Goal: Register for event/course

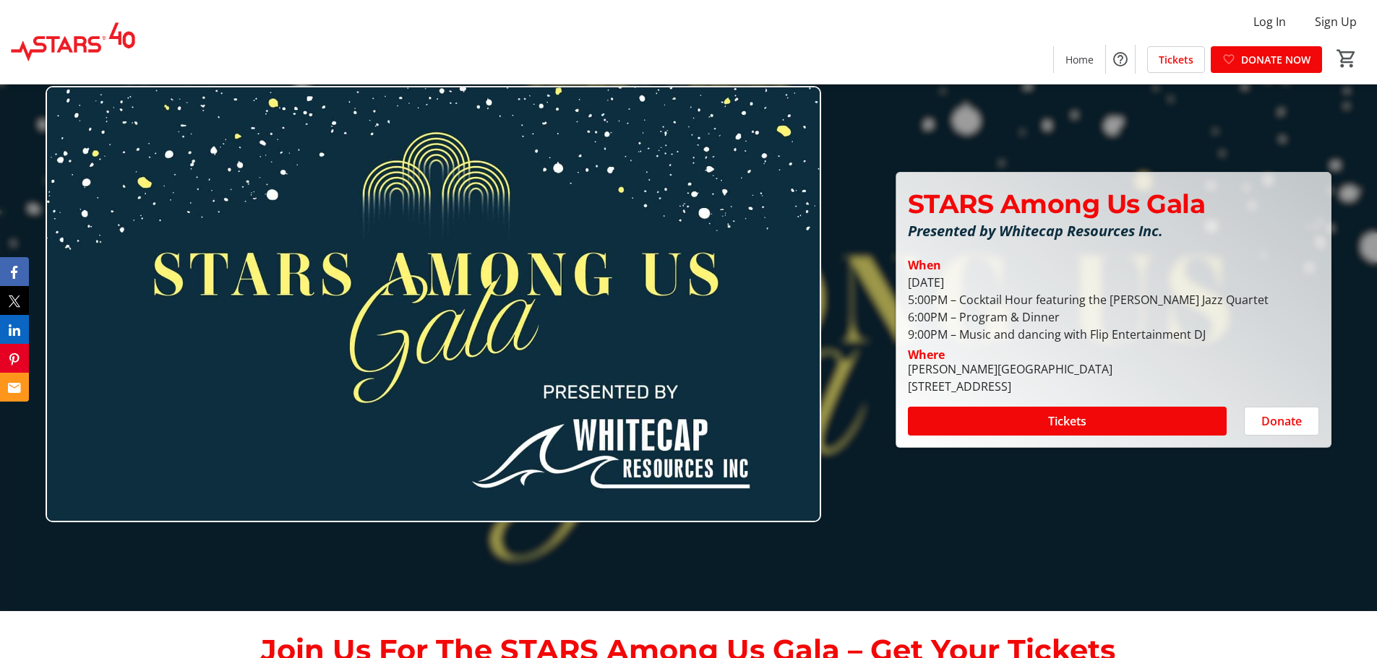
scroll to position [72, 0]
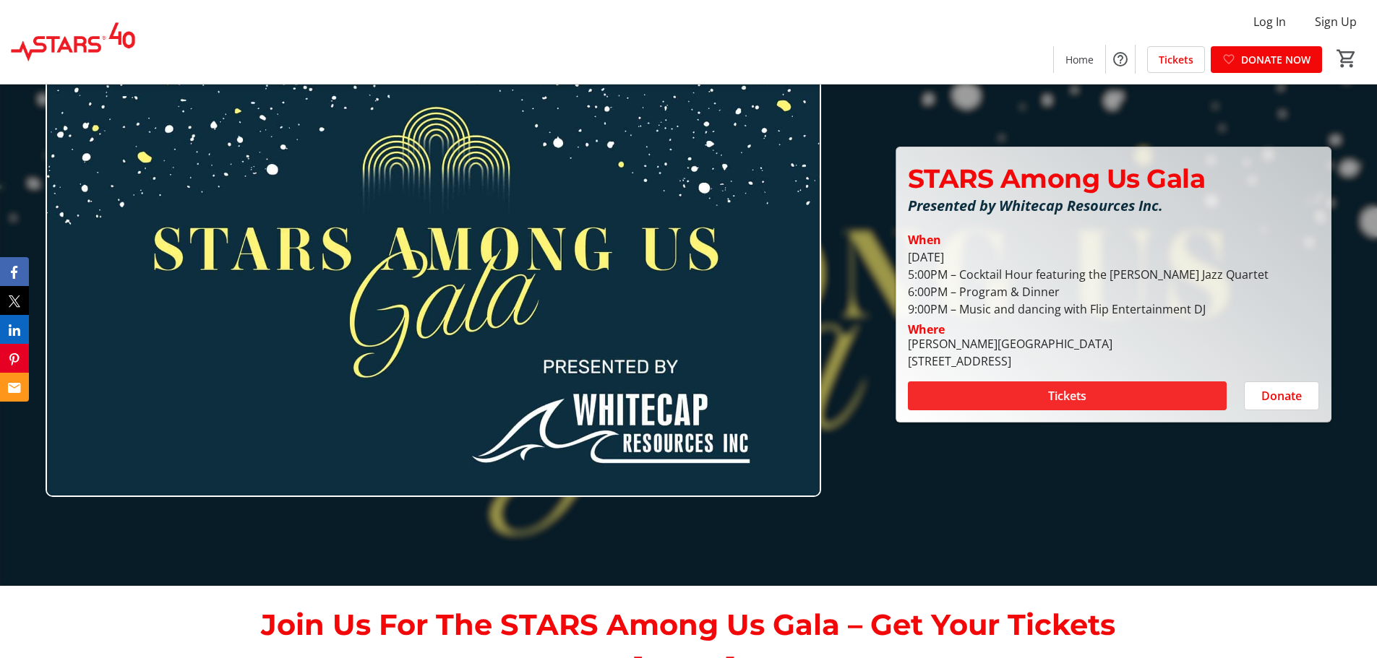
click at [1099, 397] on span at bounding box center [1067, 396] width 319 height 35
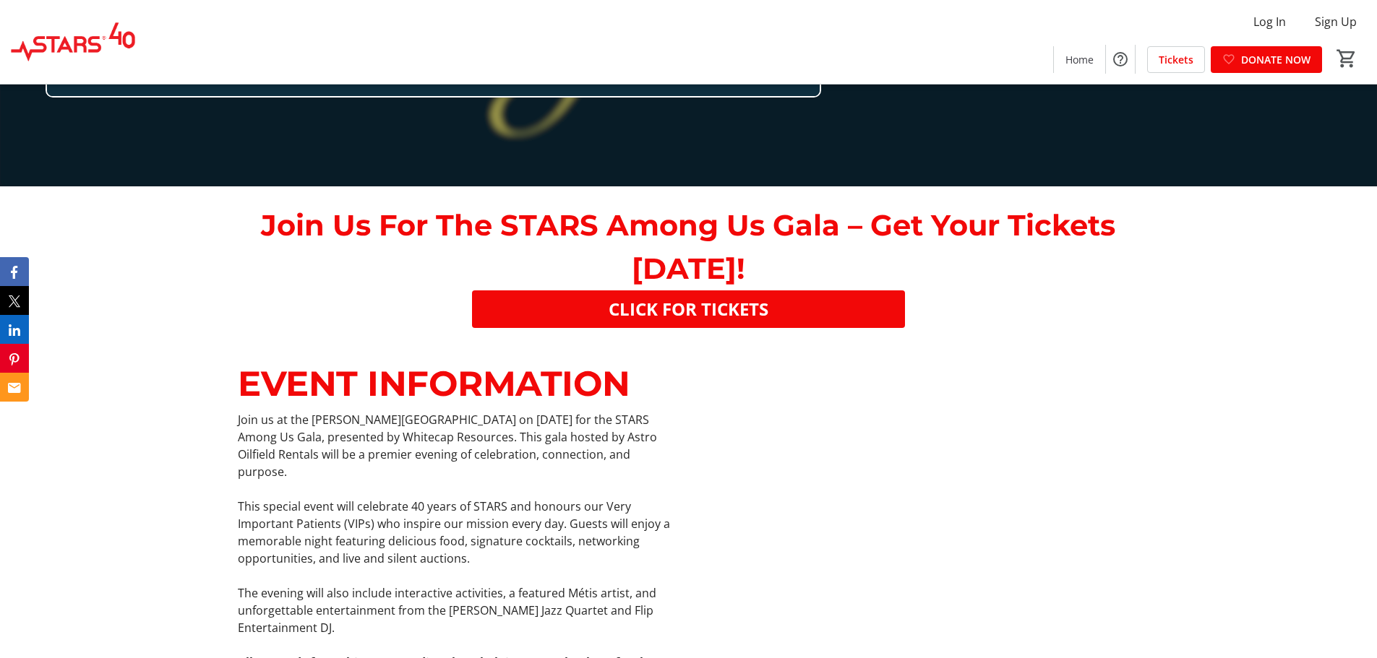
scroll to position [434, 0]
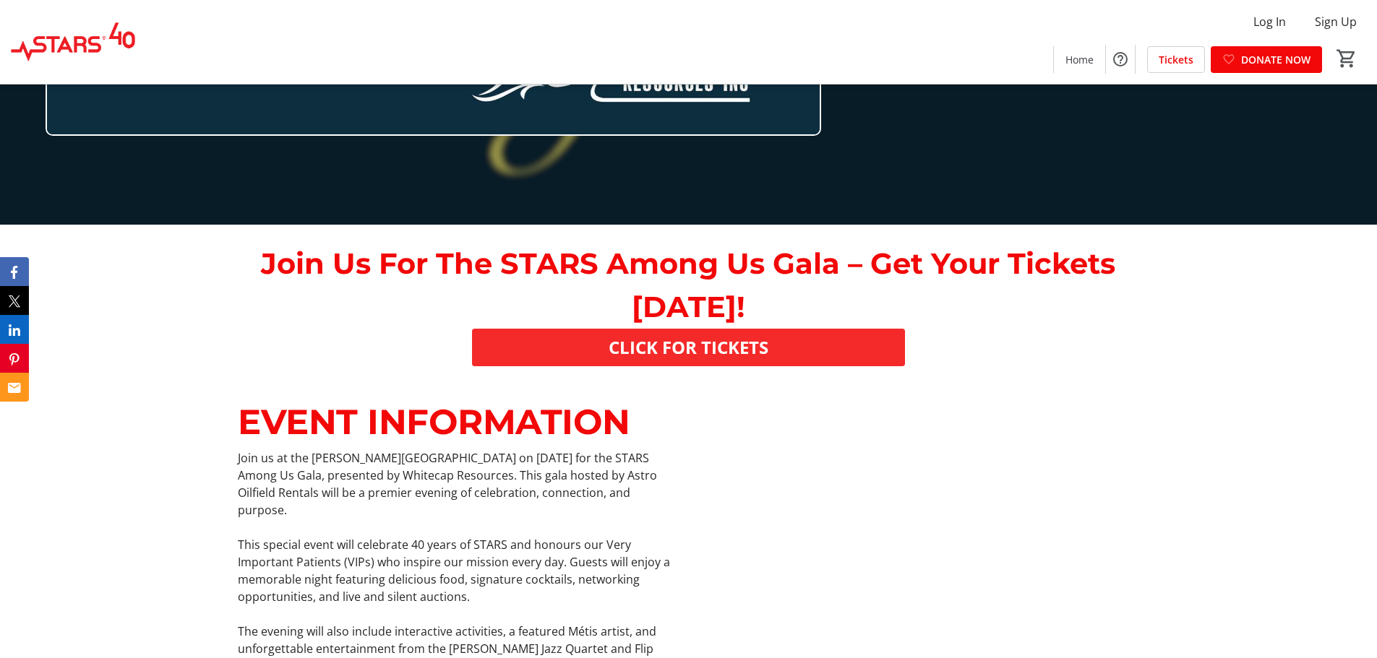
click at [702, 343] on span "CLICK FOR TICKETS" at bounding box center [689, 348] width 160 height 26
